Goal: Task Accomplishment & Management: Use online tool/utility

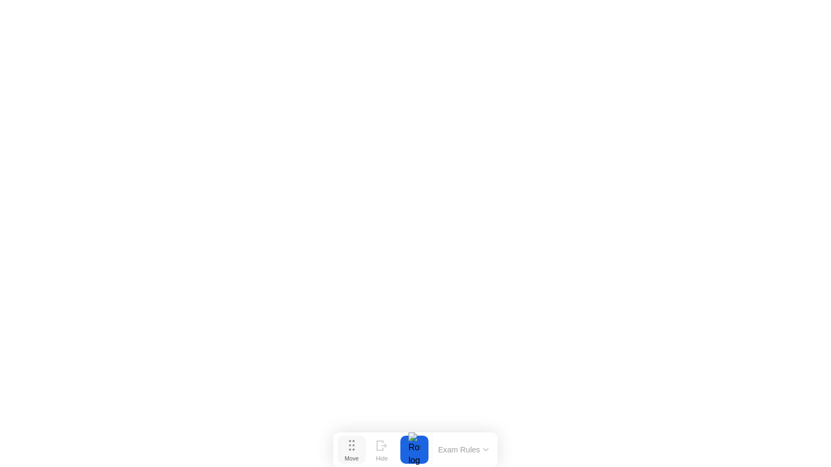
click at [351, 450] on icon at bounding box center [352, 445] width 6 height 11
click div "End Proctoring Session"
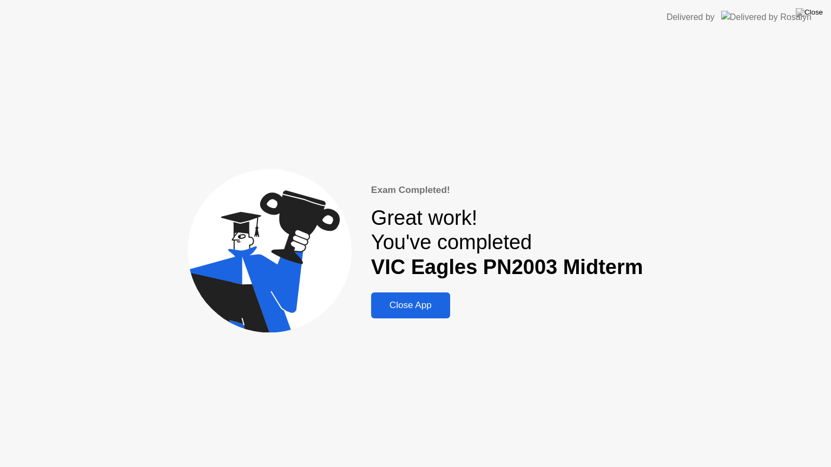
click at [429, 301] on div "Close App" at bounding box center [410, 305] width 72 height 11
